Goal: Navigation & Orientation: Go to known website

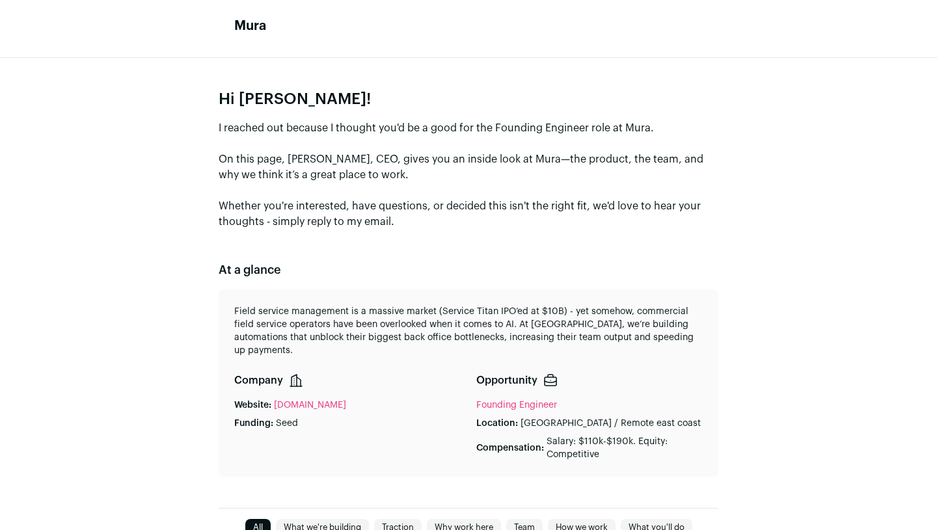
click at [438, 120] on p "I reached out because I thought you'd be a good for the Founding Engineer role …" at bounding box center [469, 174] width 500 height 109
click at [448, 162] on p "I reached out because I thought you'd be a good for the Founding Engineer role …" at bounding box center [469, 174] width 500 height 109
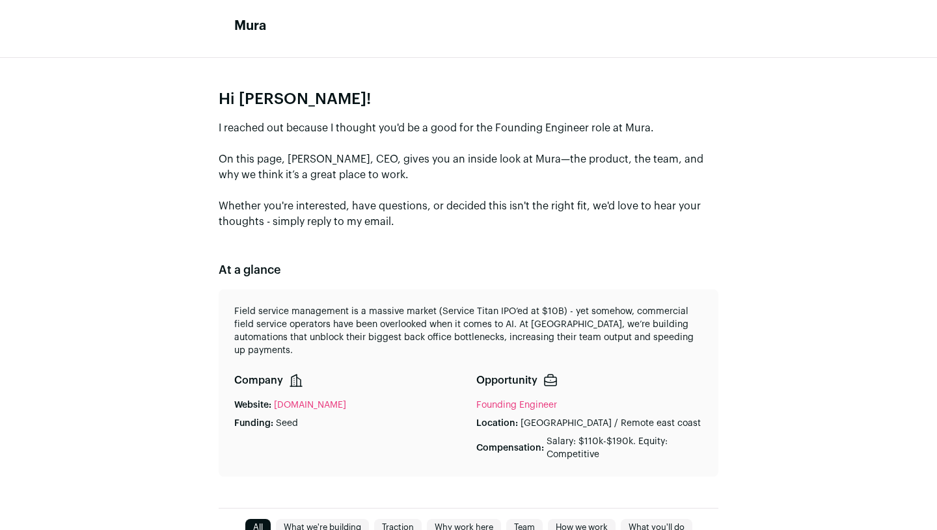
click at [448, 162] on p "I reached out because I thought you'd be a good for the Founding Engineer role …" at bounding box center [469, 174] width 500 height 109
click at [451, 173] on p "I reached out because I thought you'd be a good for the Founding Engineer role …" at bounding box center [469, 174] width 500 height 109
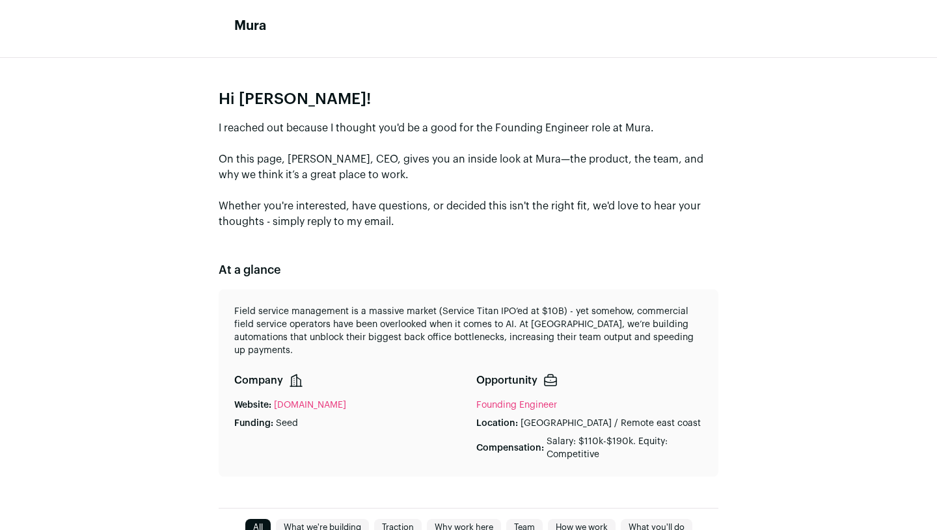
click at [451, 173] on p "I reached out because I thought you'd be a good for the Founding Engineer role …" at bounding box center [469, 174] width 500 height 109
click at [463, 202] on p "I reached out because I thought you'd be a good for the Founding Engineer role …" at bounding box center [469, 174] width 500 height 109
click at [463, 216] on p "I reached out because I thought you'd be a good for the Founding Engineer role …" at bounding box center [469, 174] width 500 height 109
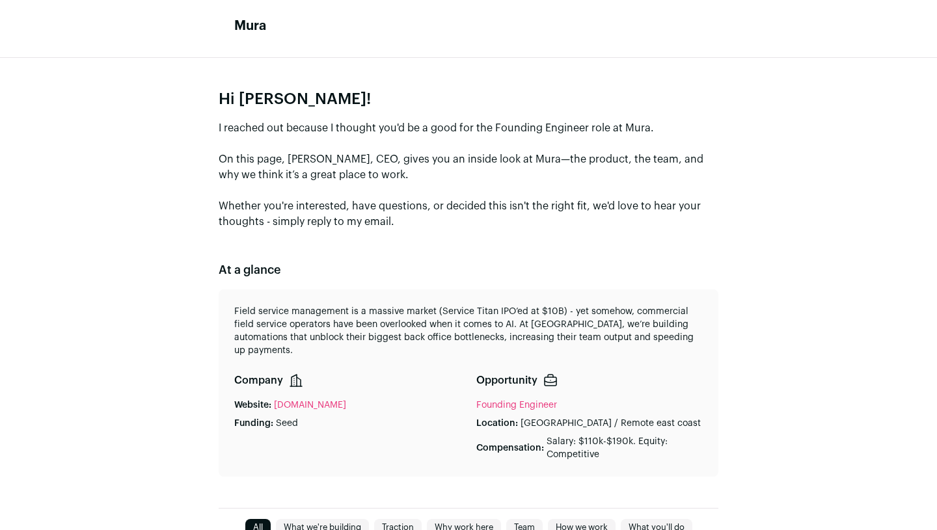
click at [302, 399] on link "[DOMAIN_NAME]" at bounding box center [310, 405] width 72 height 13
